Goal: Information Seeking & Learning: Learn about a topic

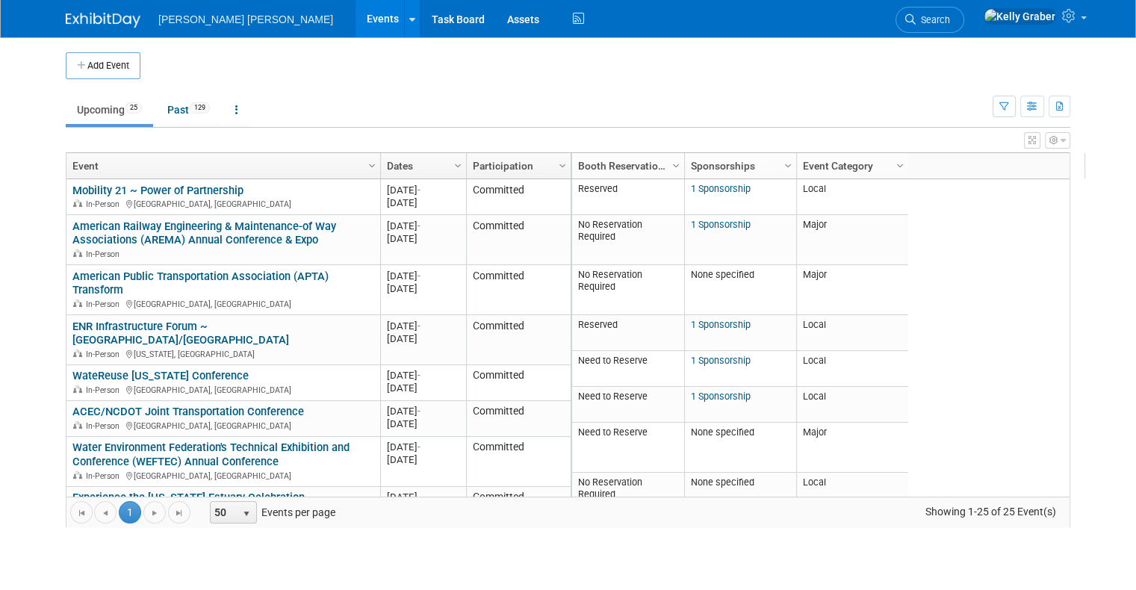
click at [950, 20] on span "Search" at bounding box center [932, 19] width 34 height 11
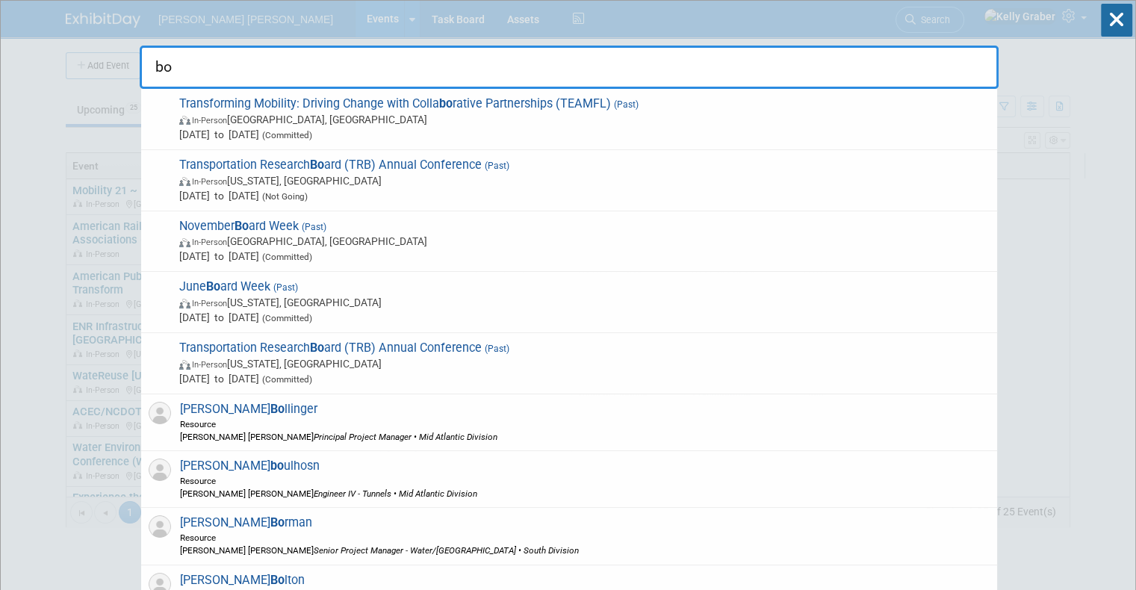
type input "b"
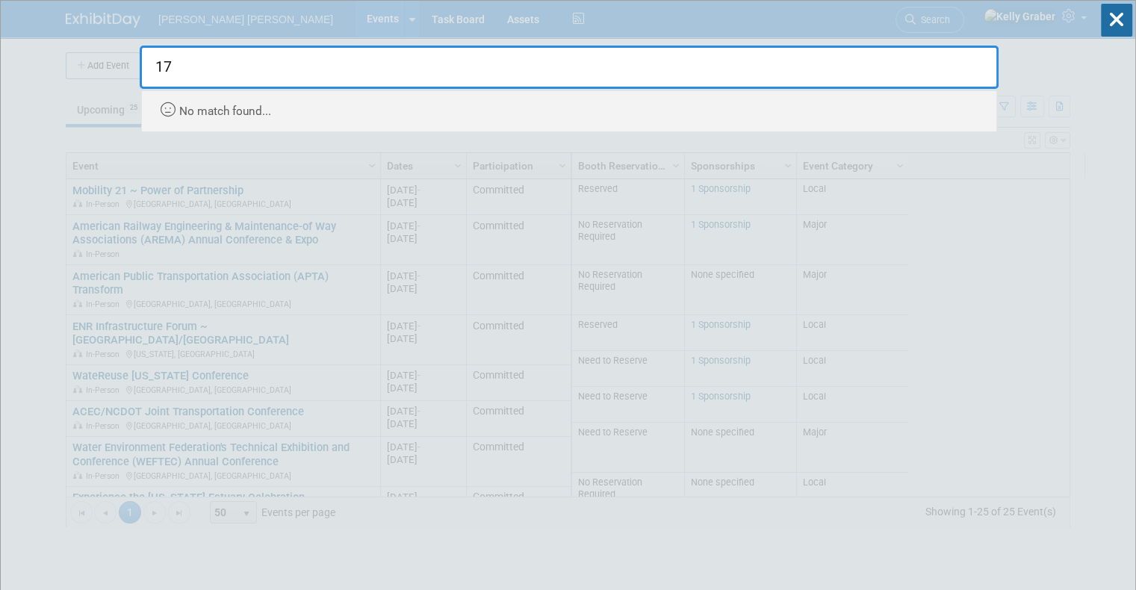
type input "1"
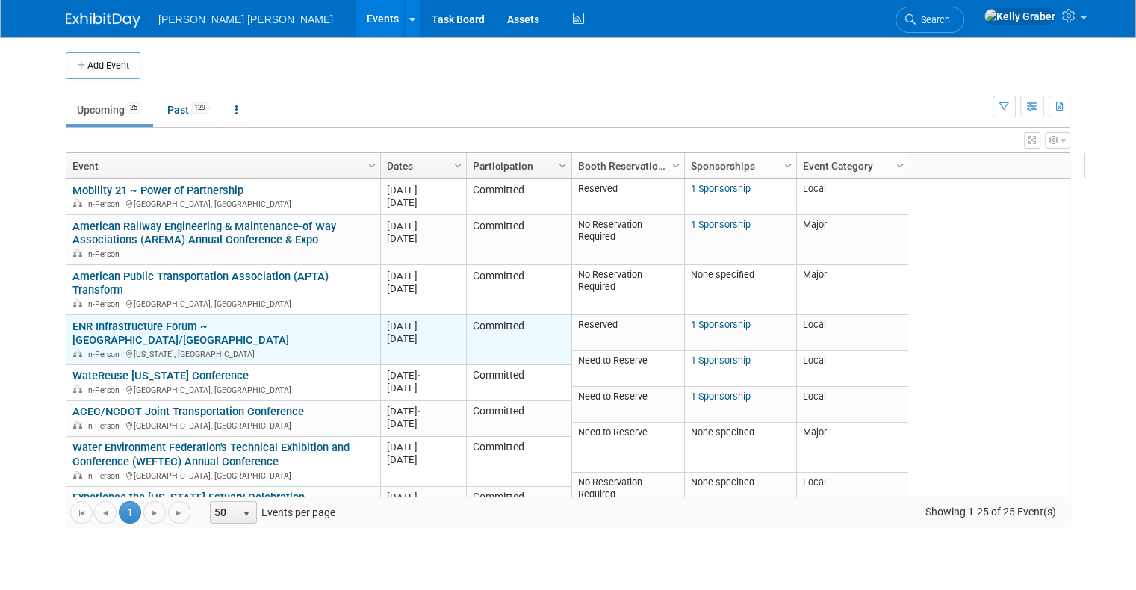
click at [151, 331] on link "ENR Infrastructure Forum ~ [GEOGRAPHIC_DATA]/[GEOGRAPHIC_DATA]" at bounding box center [180, 334] width 217 height 28
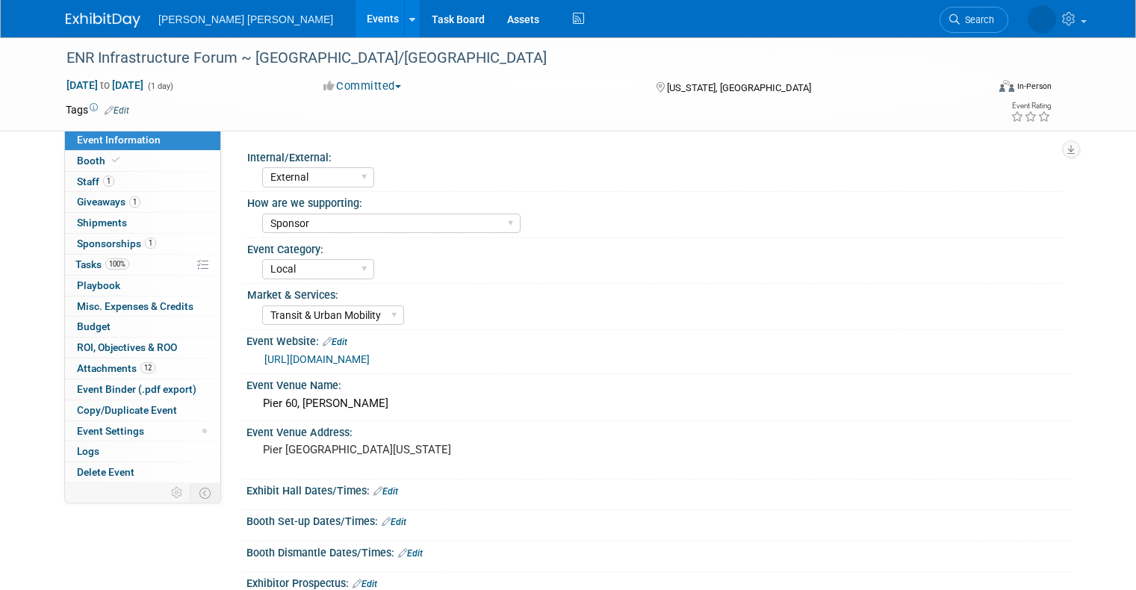
select select "External"
select select "Sponsor"
select select "Local"
select select "Transit & Urban Mobility"
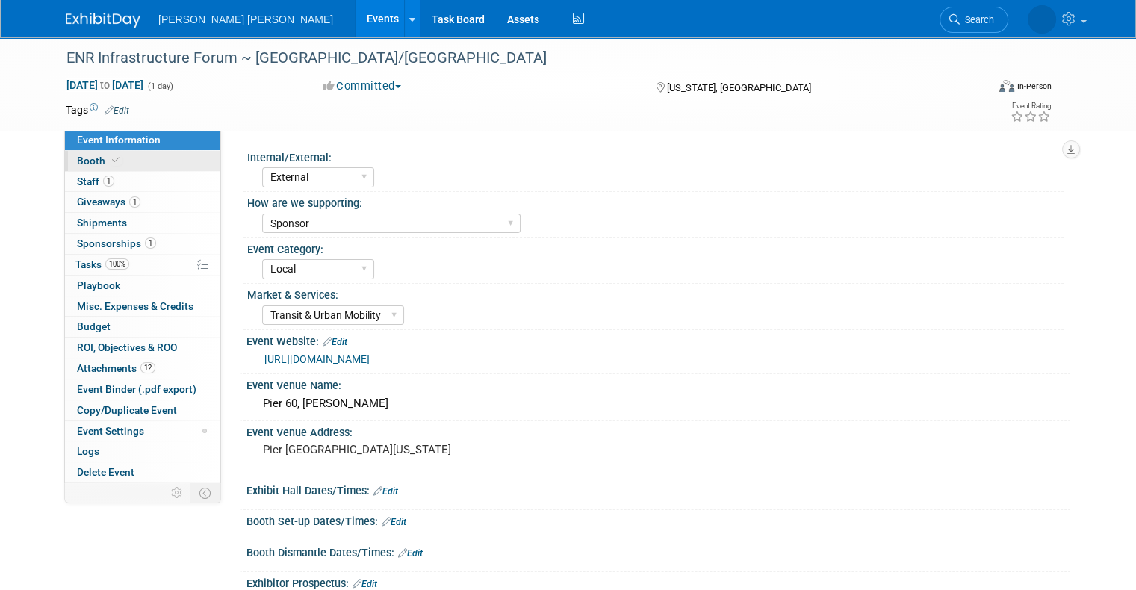
click at [112, 160] on icon at bounding box center [115, 160] width 7 height 8
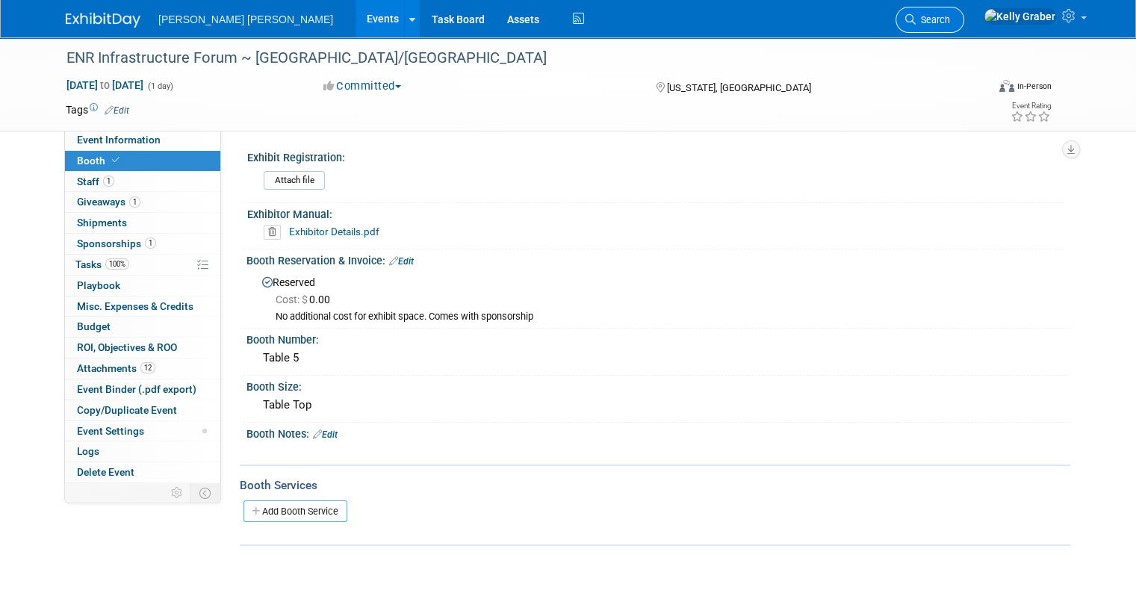
click at [964, 12] on link "Search" at bounding box center [929, 20] width 69 height 26
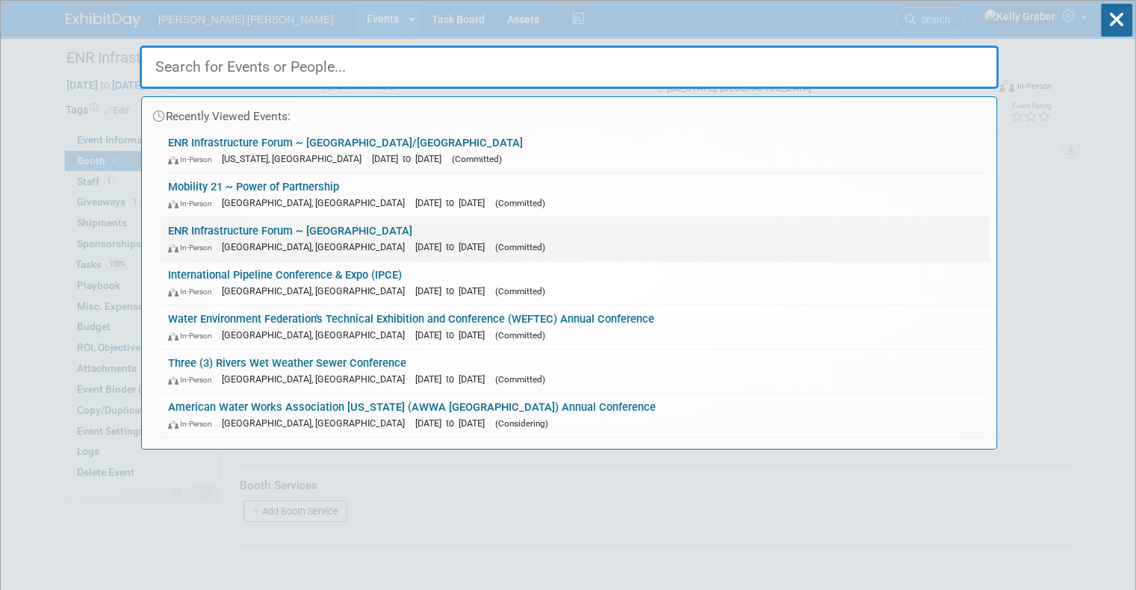
click at [272, 231] on link "ENR Infrastructure Forum ~ Seattle In-Person Seattle, WA Oct 20, 2025 to Oct 20…" at bounding box center [575, 238] width 828 height 43
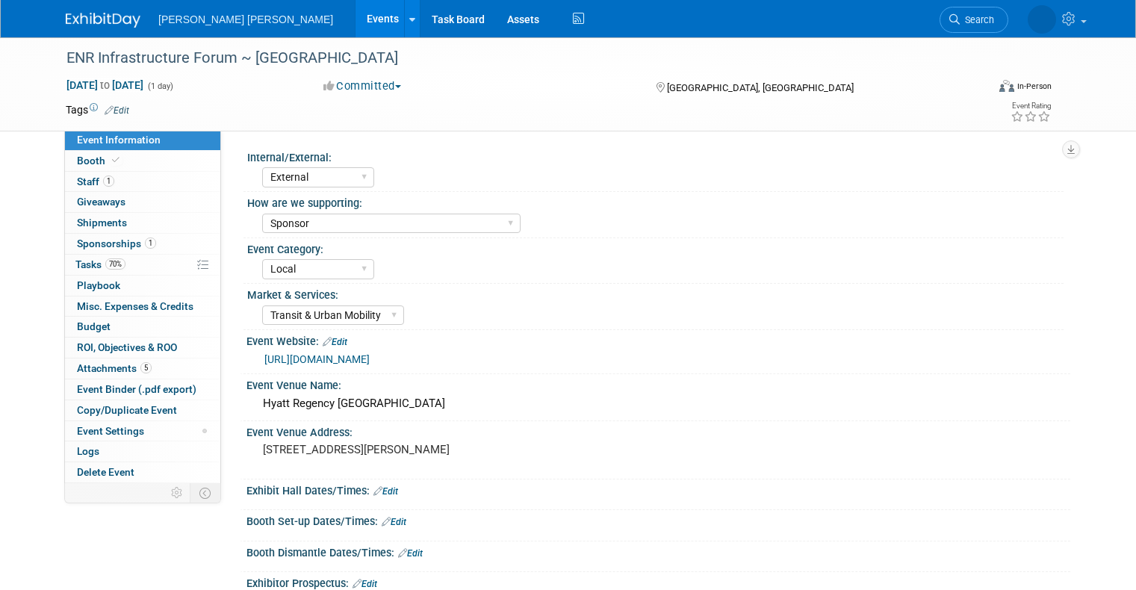
select select "External"
select select "Sponsor"
select select "Local"
select select "Transit & Urban Mobility"
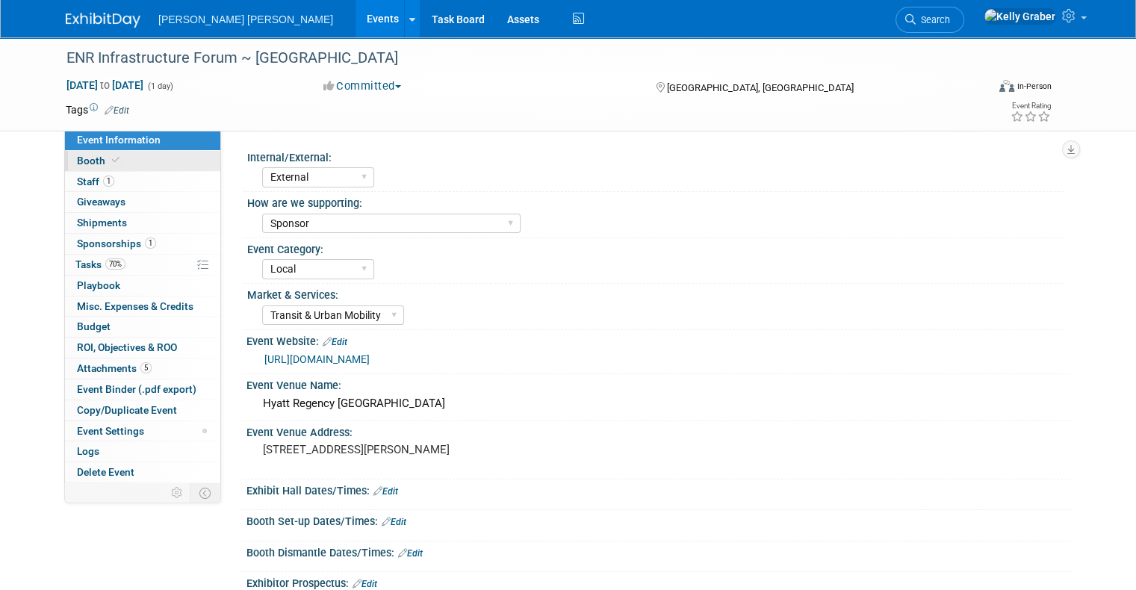
click at [153, 166] on link "Booth" at bounding box center [142, 161] width 155 height 20
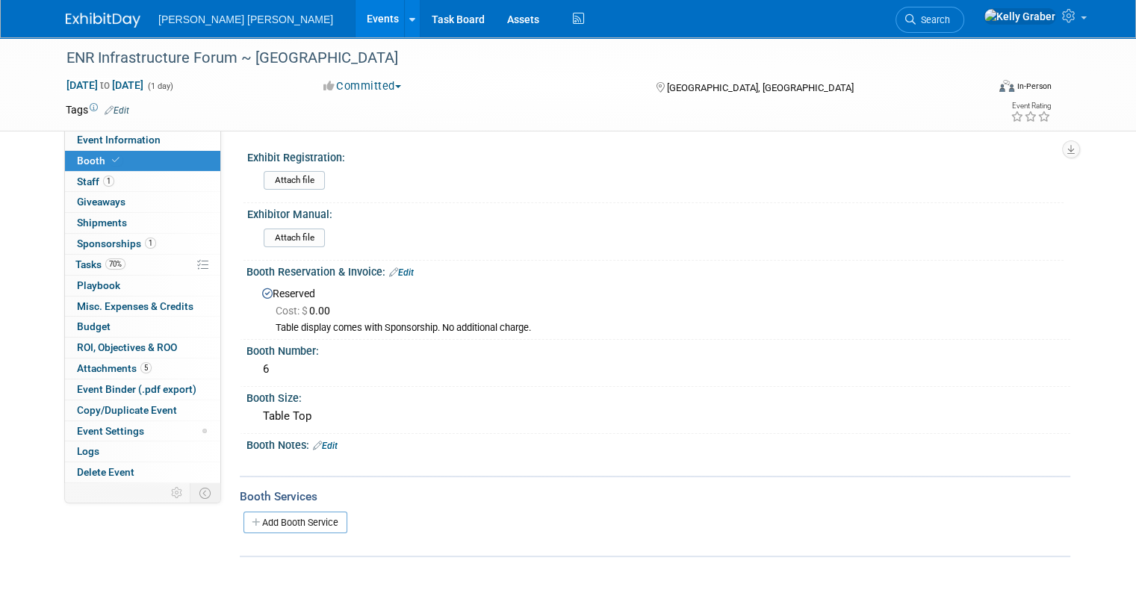
click at [99, 15] on img at bounding box center [103, 20] width 75 height 15
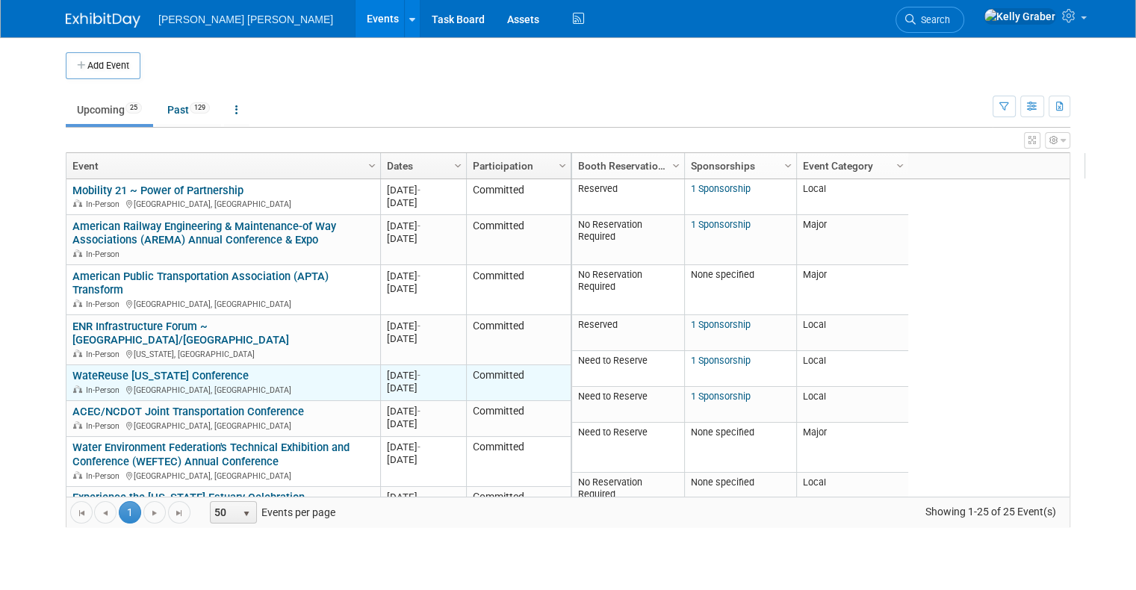
click at [297, 369] on div "WateReuse California Conference In-Person San Diego, CA" at bounding box center [222, 382] width 301 height 26
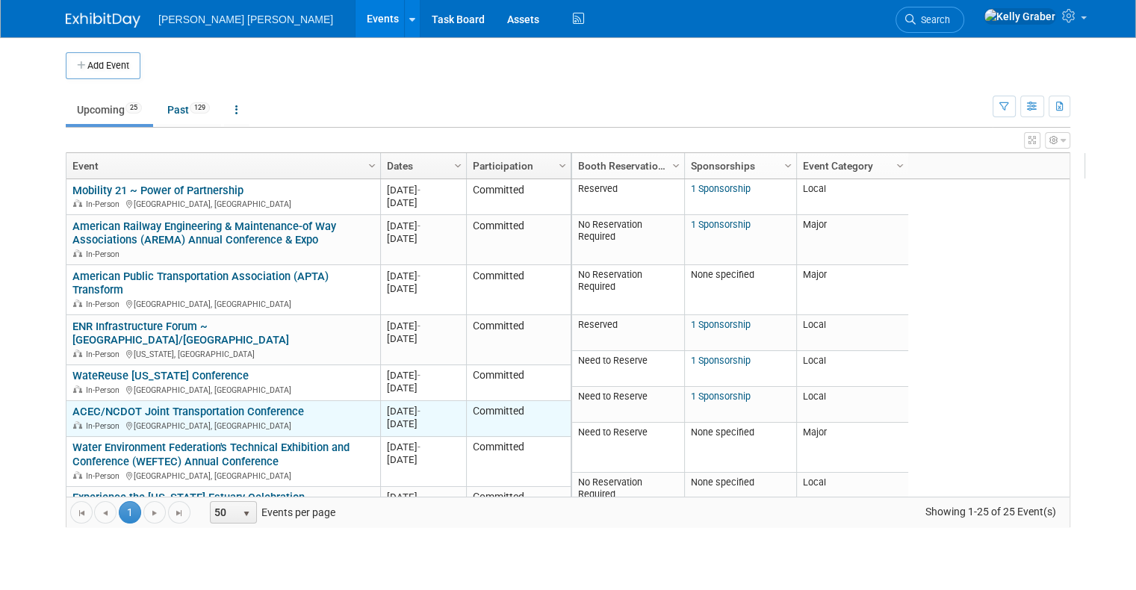
click at [184, 405] on link "ACEC/NCDOT Joint Transportation Conference" at bounding box center [187, 411] width 231 height 13
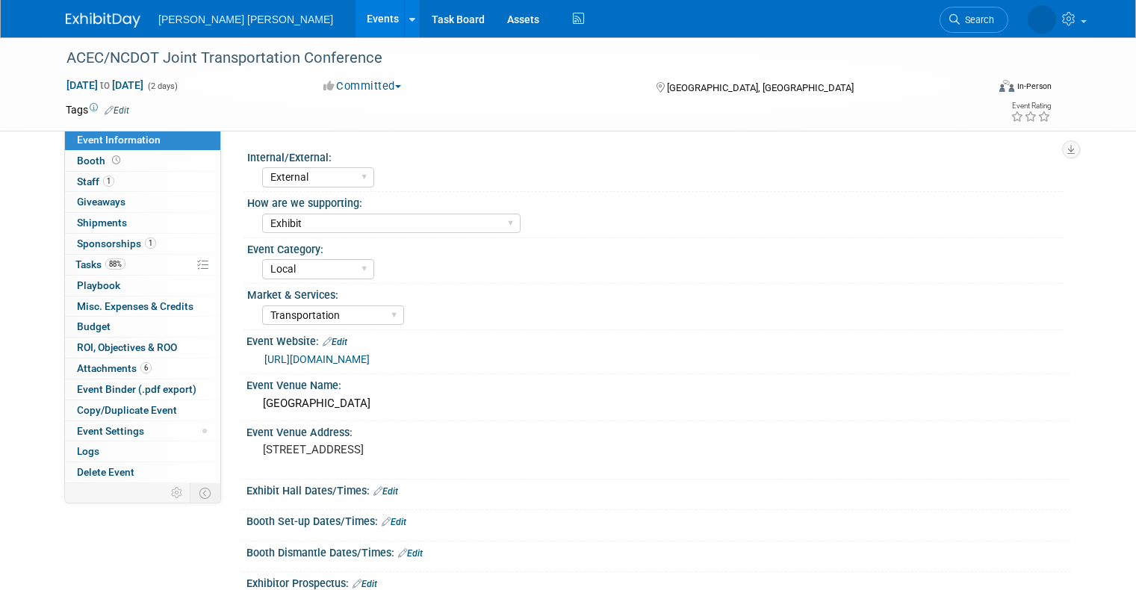
select select "External"
select select "Exhibit"
select select "Local"
select select "Transportation"
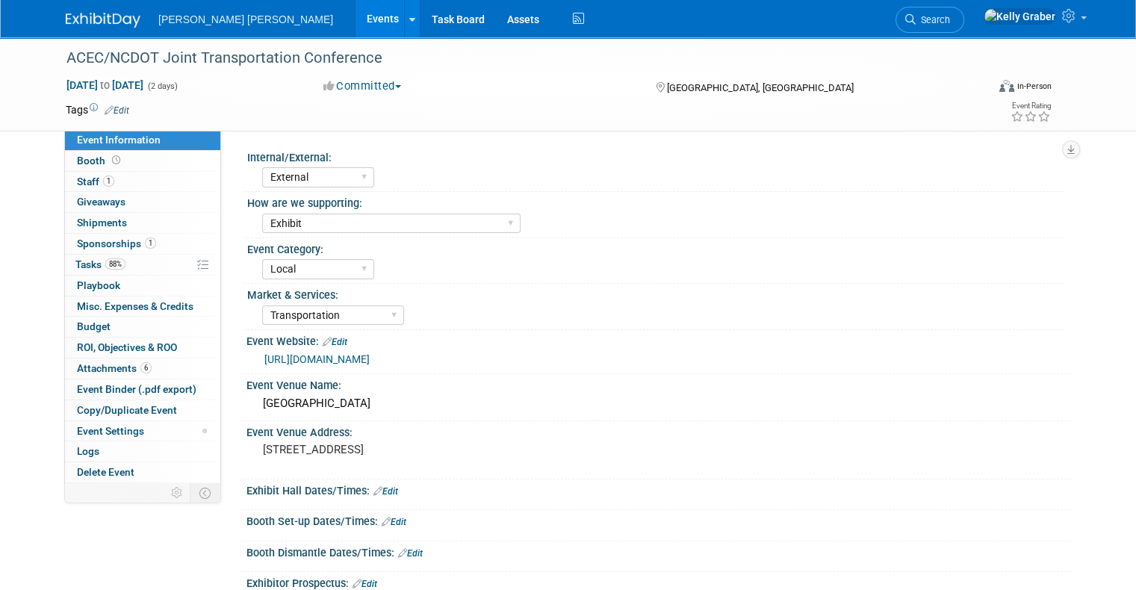
click at [88, 10] on link at bounding box center [112, 13] width 93 height 12
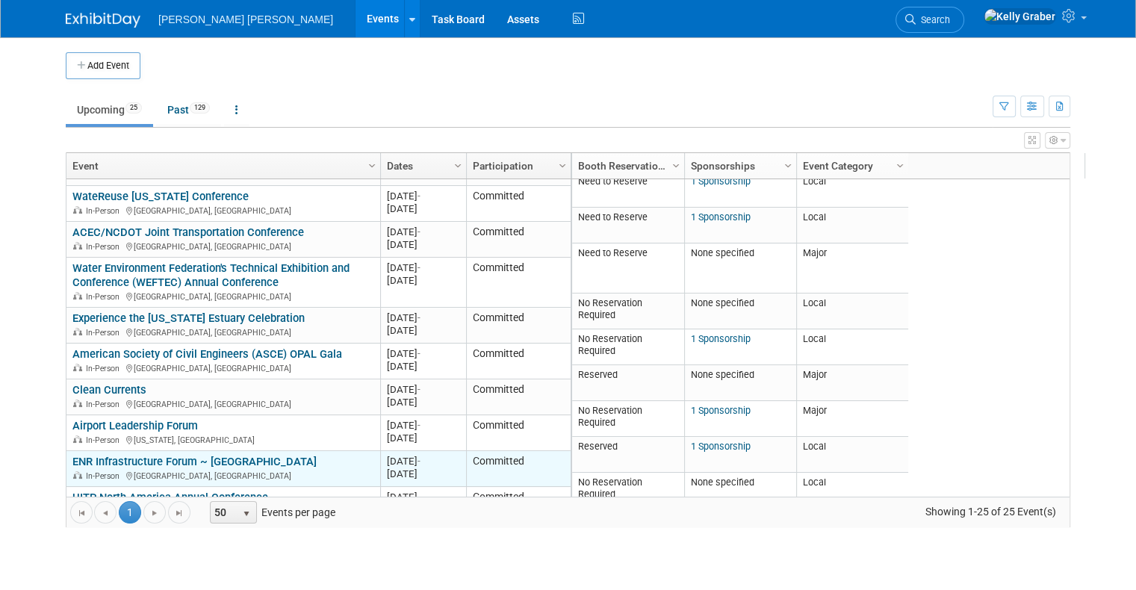
scroll to position [269, 0]
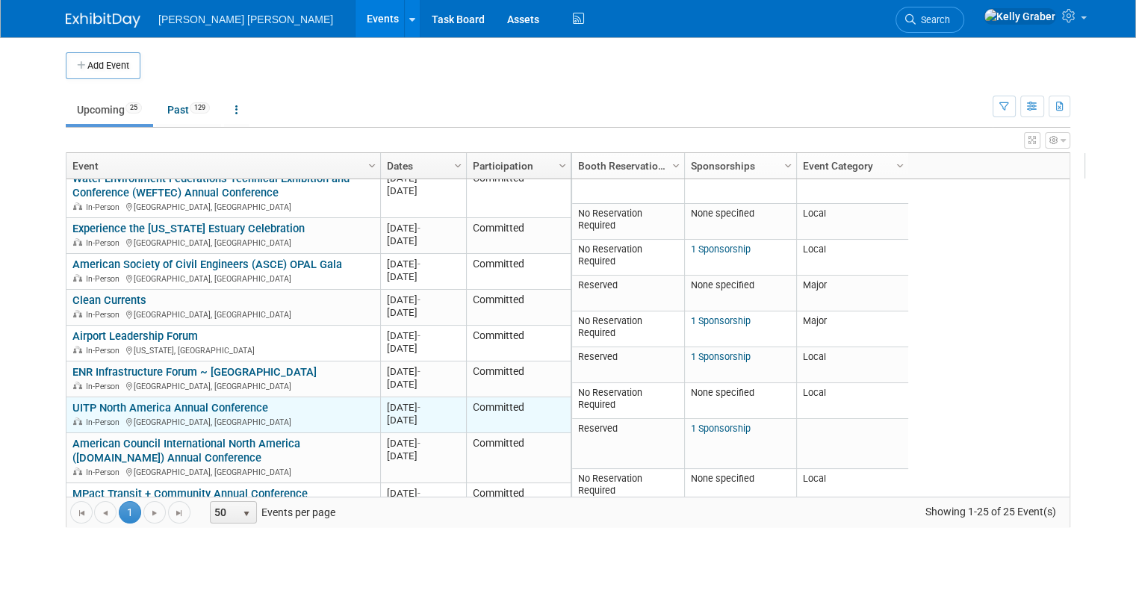
click at [275, 415] on div "In-Person Los Angeles, CA" at bounding box center [222, 421] width 301 height 13
click at [219, 401] on link "UITP North America Annual Conference" at bounding box center [170, 407] width 196 height 13
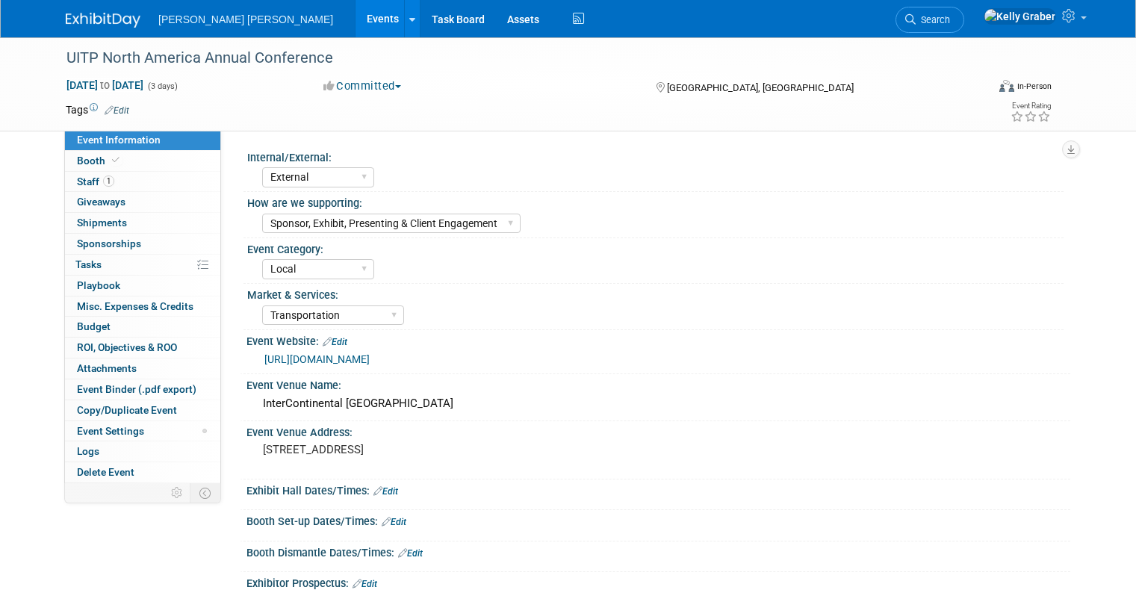
select select "External"
select select "Sponsor, Exhibit, Presenting & Client Engagement"
select select "Local"
select select "Transportation"
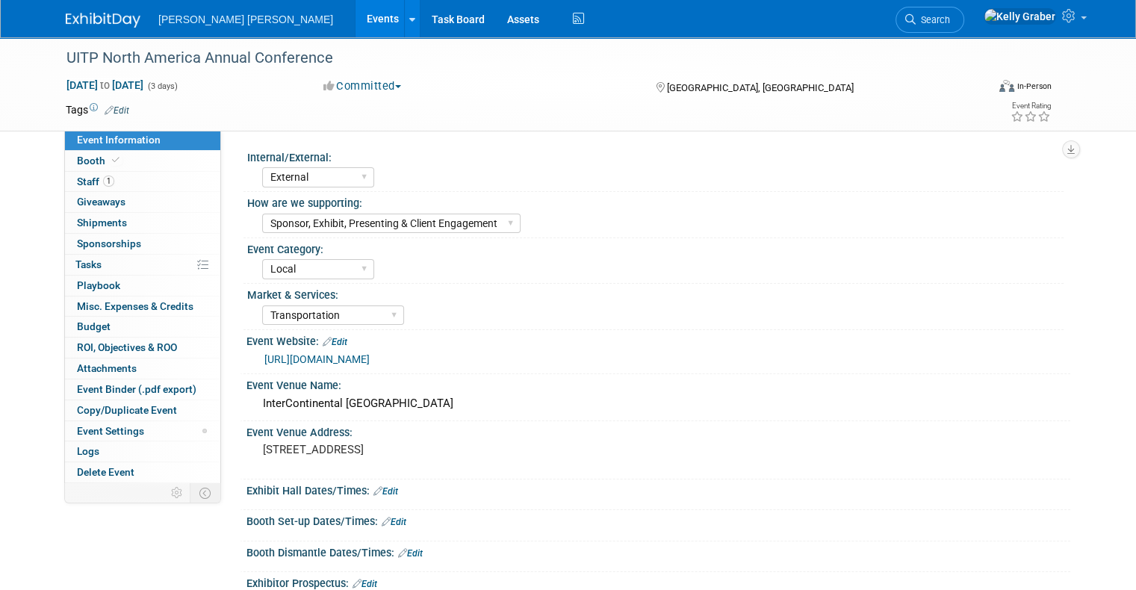
click at [87, 19] on img at bounding box center [103, 20] width 75 height 15
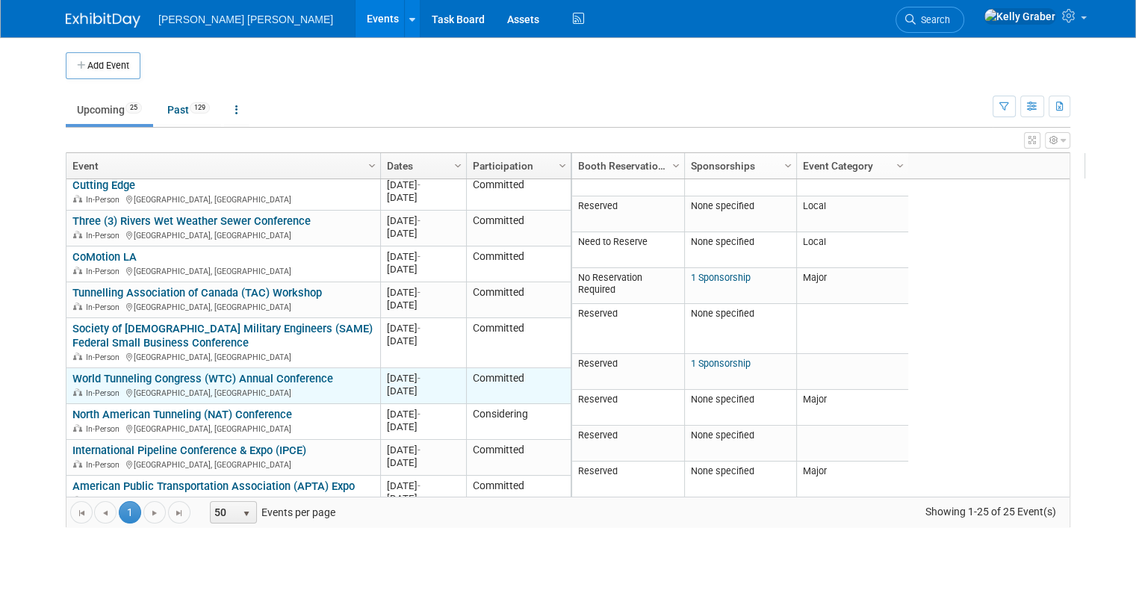
scroll to position [573, 0]
